Goal: Transaction & Acquisition: Download file/media

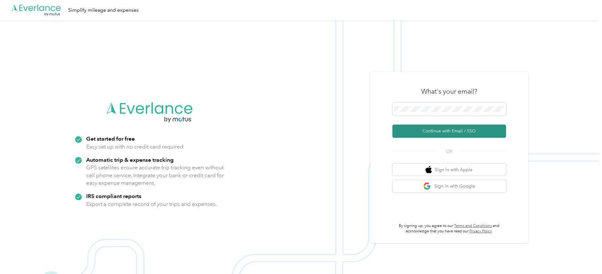
click at [455, 134] on button "Continue with Email / SSO" at bounding box center [449, 131] width 114 height 13
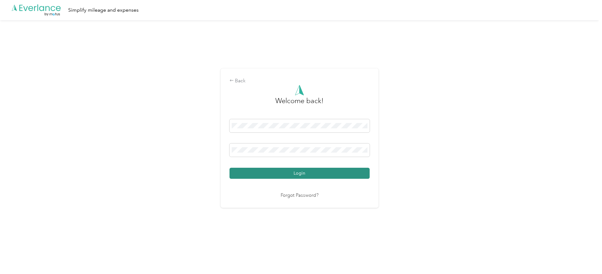
click at [258, 174] on button "Login" at bounding box center [299, 173] width 140 height 11
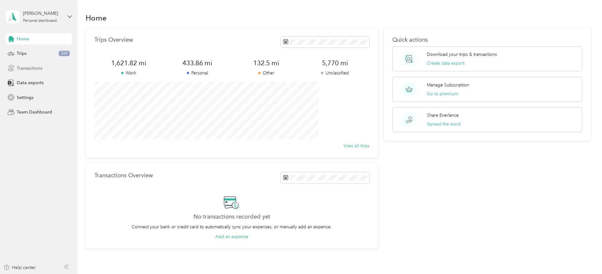
click at [31, 68] on span "Transactions" at bounding box center [30, 68] width 26 height 7
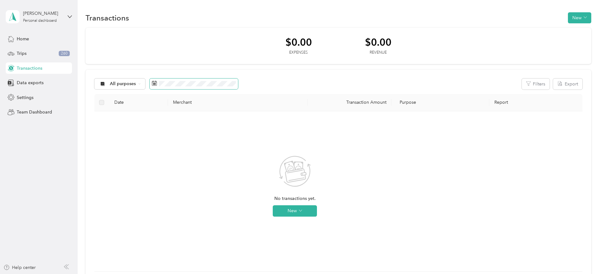
click at [238, 88] on span at bounding box center [194, 84] width 88 height 11
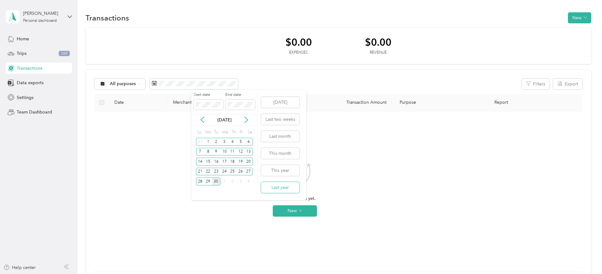
click at [282, 186] on button "Last year" at bounding box center [280, 187] width 38 height 11
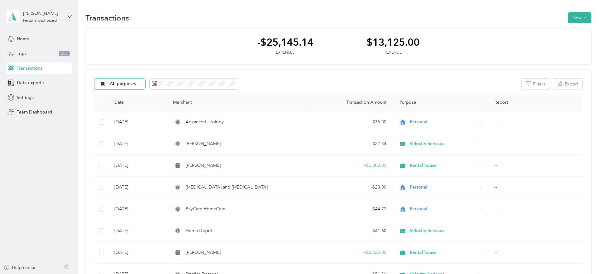
click at [136, 82] on span "All purposes" at bounding box center [123, 84] width 26 height 4
click at [159, 160] on span "Velocity Services" at bounding box center [169, 158] width 34 height 7
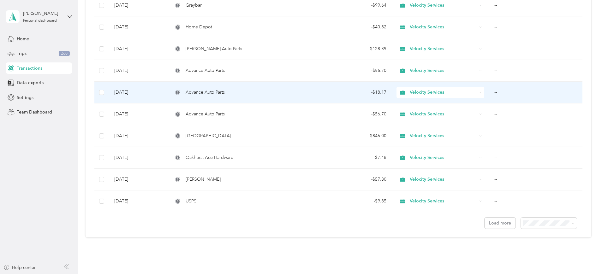
scroll to position [472, 0]
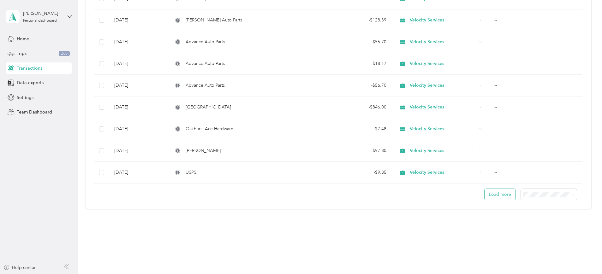
click at [484, 192] on button "Load more" at bounding box center [499, 194] width 31 height 11
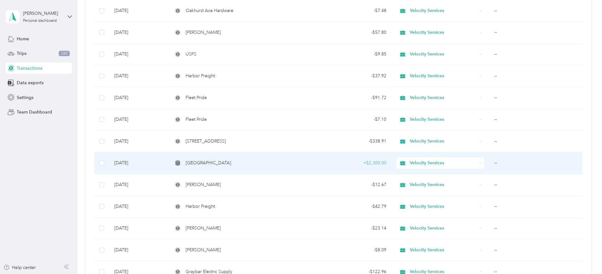
scroll to position [630, 0]
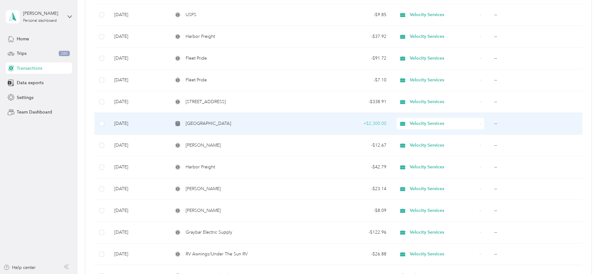
click at [489, 123] on td "--" at bounding box center [535, 124] width 93 height 22
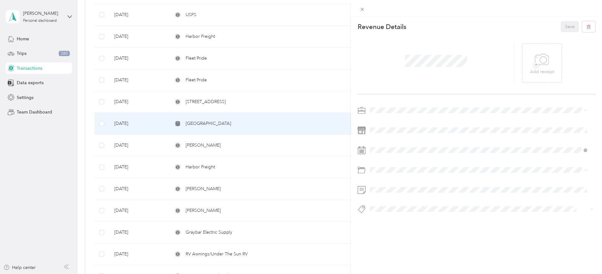
click at [345, 87] on div "This revenue cannot be edited because it is either under review, approved, or p…" at bounding box center [301, 137] width 602 height 274
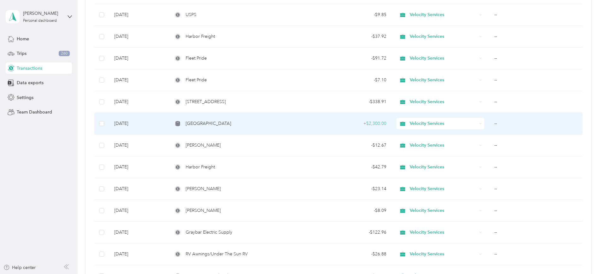
click at [361, 123] on div "+ $2,300.00" at bounding box center [349, 123] width 74 height 7
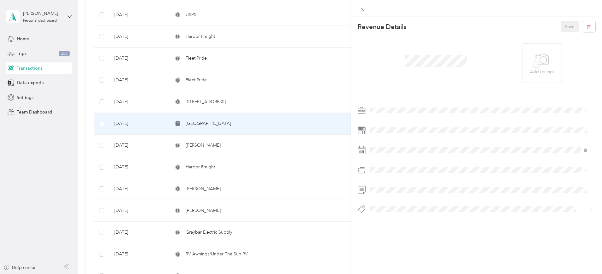
click at [337, 122] on div "This revenue cannot be edited because it is either under review, approved, or p…" at bounding box center [301, 137] width 602 height 274
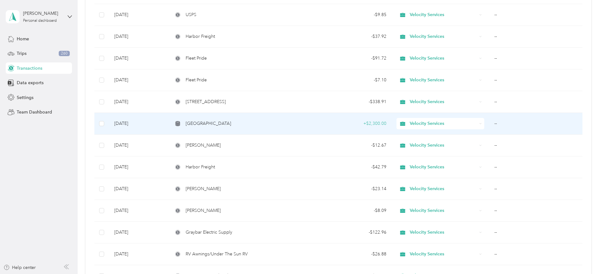
click at [219, 124] on span "[GEOGRAPHIC_DATA]" at bounding box center [208, 123] width 45 height 7
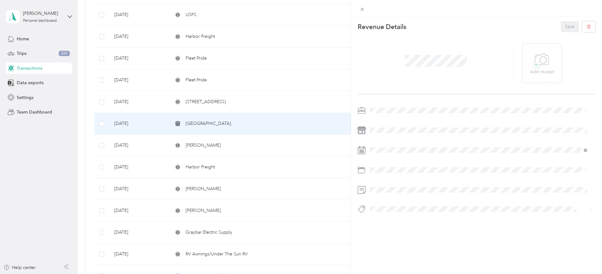
click at [207, 123] on div "This revenue cannot be edited because it is either under review, approved, or p…" at bounding box center [301, 137] width 602 height 274
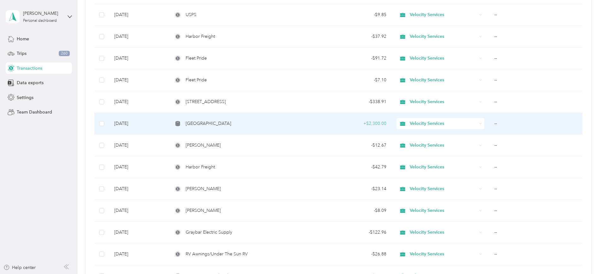
click at [168, 122] on td "[DATE]" at bounding box center [138, 124] width 59 height 22
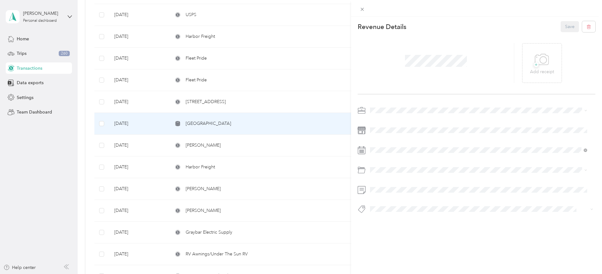
click at [117, 156] on div "This revenue cannot be edited because it is either under review, approved, or p…" at bounding box center [301, 137] width 602 height 274
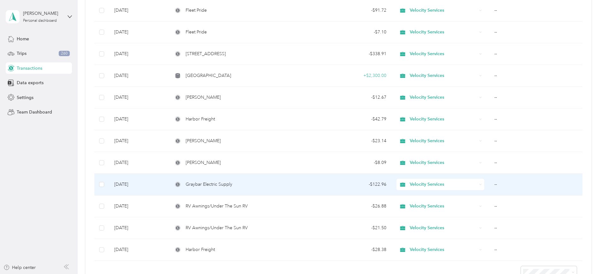
scroll to position [669, 0]
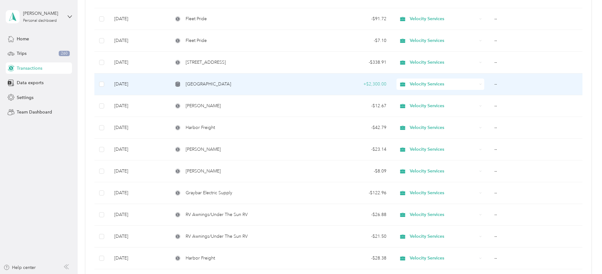
click at [422, 87] on span "Velocity Services" at bounding box center [443, 84] width 67 height 7
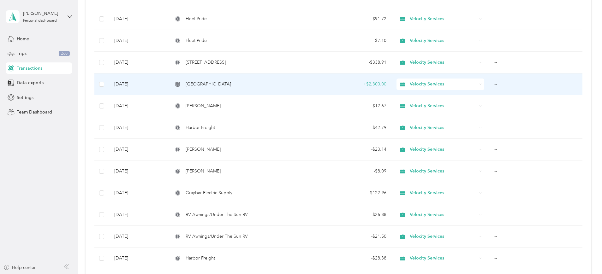
click at [489, 85] on td "--" at bounding box center [535, 85] width 93 height 22
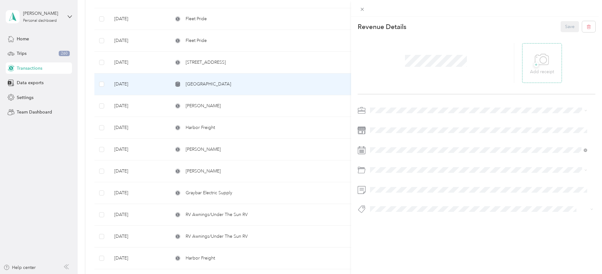
click at [538, 61] on icon at bounding box center [541, 59] width 14 height 17
click at [369, 149] on span at bounding box center [481, 150] width 227 height 10
click at [86, 160] on div "This revenue cannot be edited because it is either under review, approved, or p…" at bounding box center [301, 137] width 602 height 274
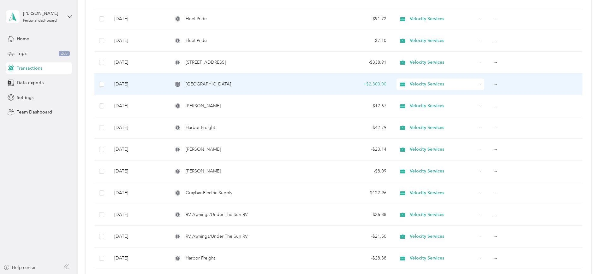
click at [224, 81] on span "[GEOGRAPHIC_DATA]" at bounding box center [208, 84] width 45 height 7
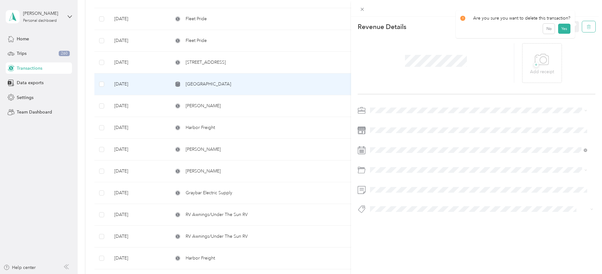
click at [586, 27] on icon "button" at bounding box center [588, 27] width 4 height 4
click at [562, 30] on button "Yes" at bounding box center [563, 31] width 12 height 10
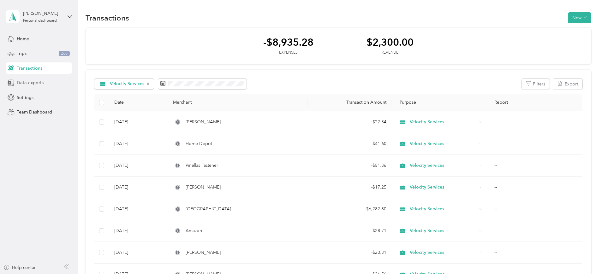
click at [26, 81] on span "Data exports" at bounding box center [30, 83] width 27 height 7
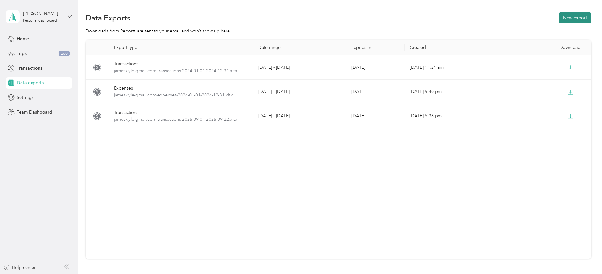
click at [558, 15] on button "New export" at bounding box center [574, 17] width 32 height 11
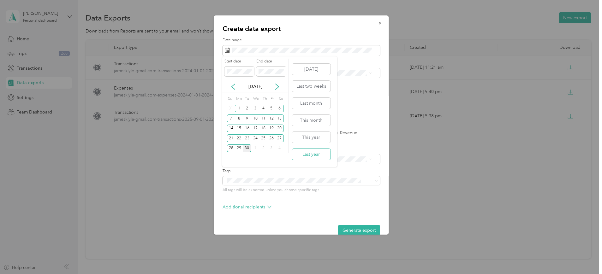
click at [311, 150] on button "Last year" at bounding box center [311, 154] width 38 height 11
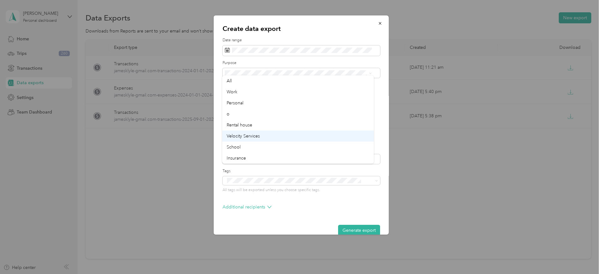
click at [232, 139] on div "Velocity Services" at bounding box center [298, 136] width 143 height 7
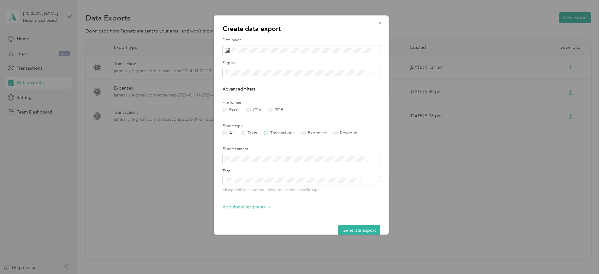
click at [267, 134] on label "Transactions" at bounding box center [278, 133] width 31 height 4
click at [464, 177] on div "Create data export Date range Purpose Advanced filters File format Excel CSV PD…" at bounding box center [388, 125] width 175 height 221
click at [354, 230] on button "Generate export" at bounding box center [359, 230] width 42 height 11
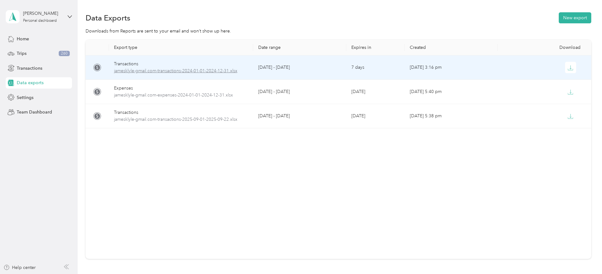
click at [184, 70] on span "jamesklyle-gmail.com-transactions-2024-01-01-2024-12-31.xlsx" at bounding box center [181, 71] width 134 height 7
click at [567, 69] on icon "button" at bounding box center [570, 68] width 6 height 6
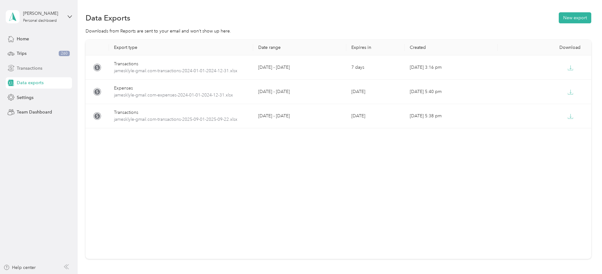
click at [27, 66] on span "Transactions" at bounding box center [30, 68] width 26 height 7
